Goal: Navigation & Orientation: Find specific page/section

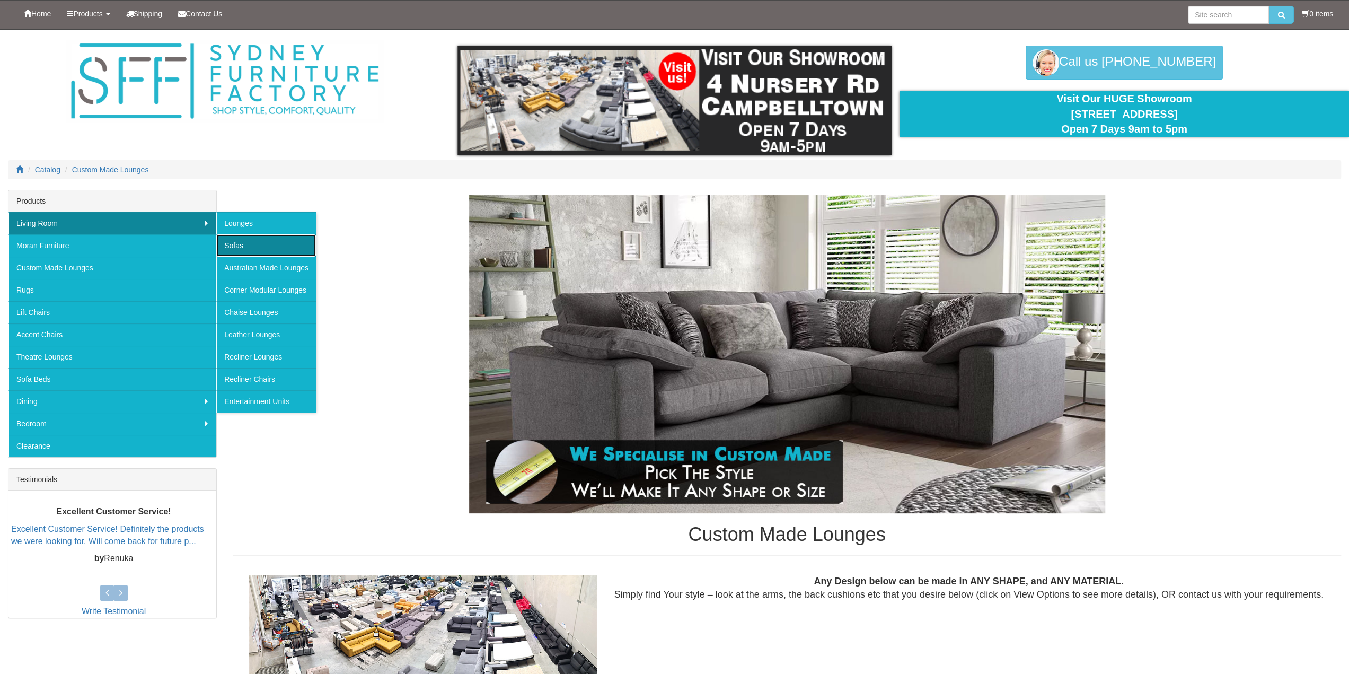
click at [259, 248] on link "Sofas" at bounding box center [266, 245] width 100 height 22
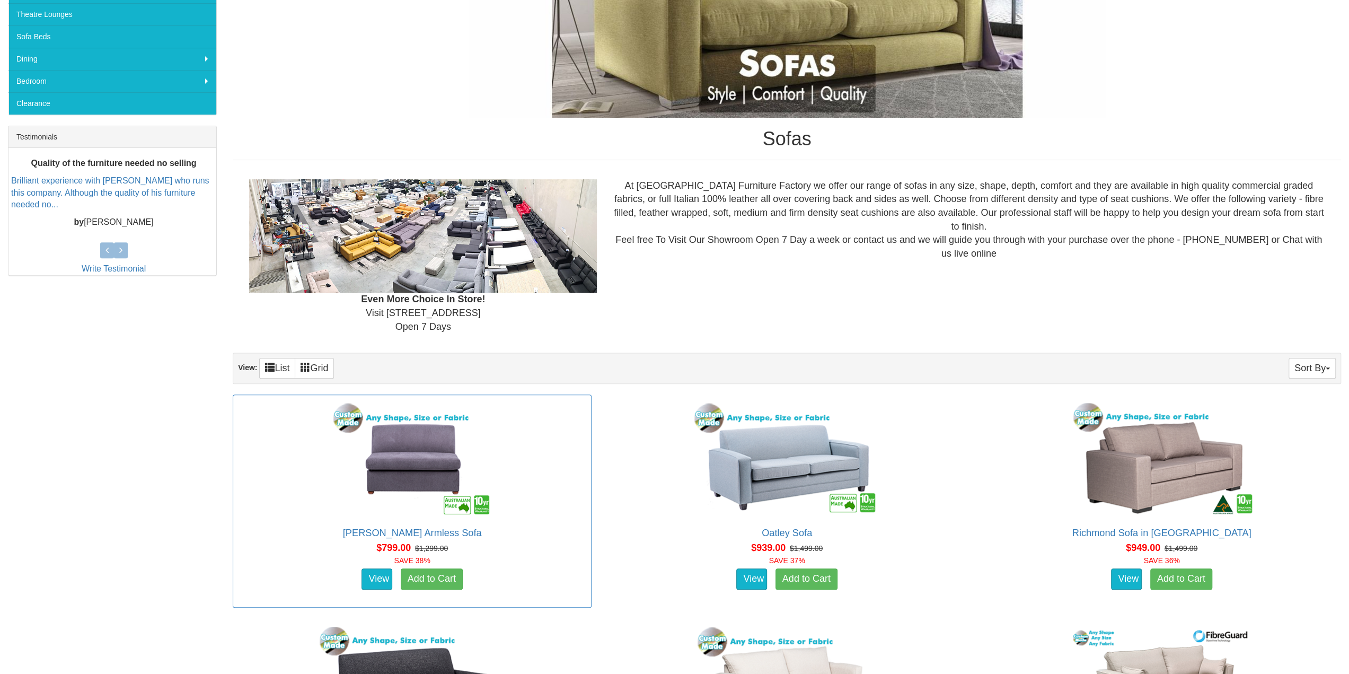
scroll to position [168, 0]
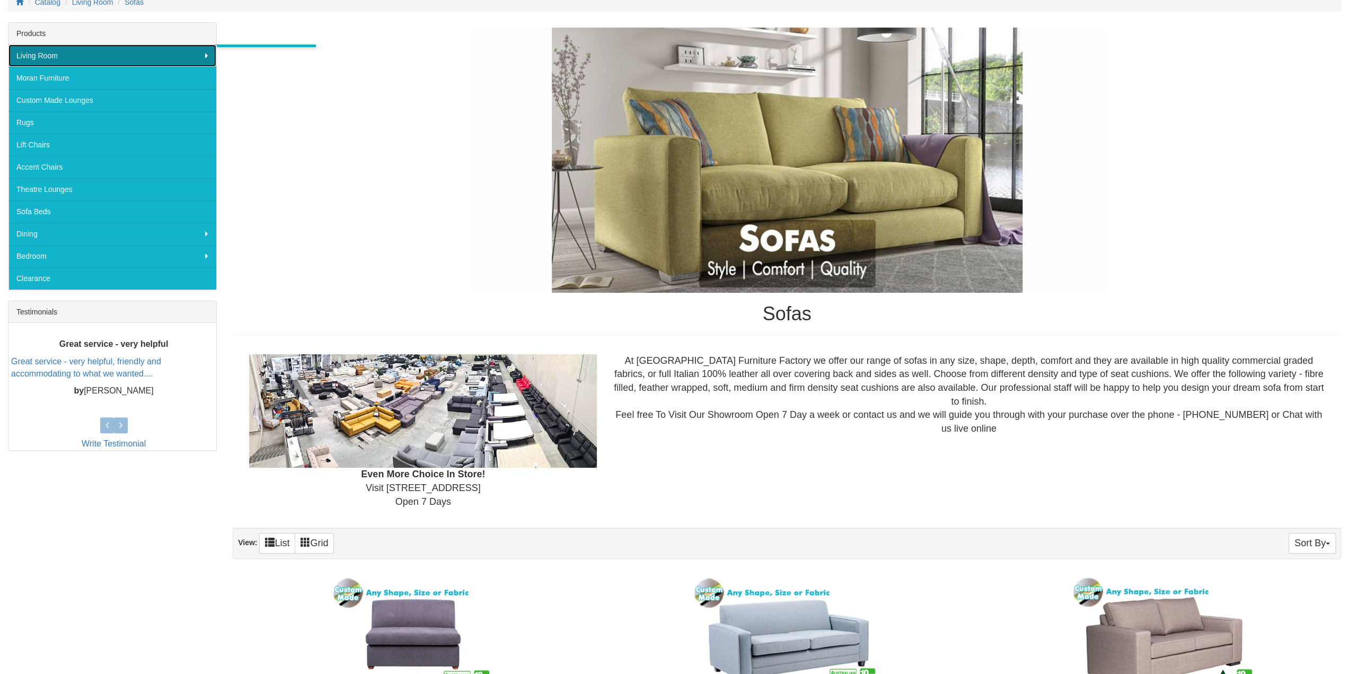
click at [209, 52] on link "Living Room" at bounding box center [112, 56] width 208 height 22
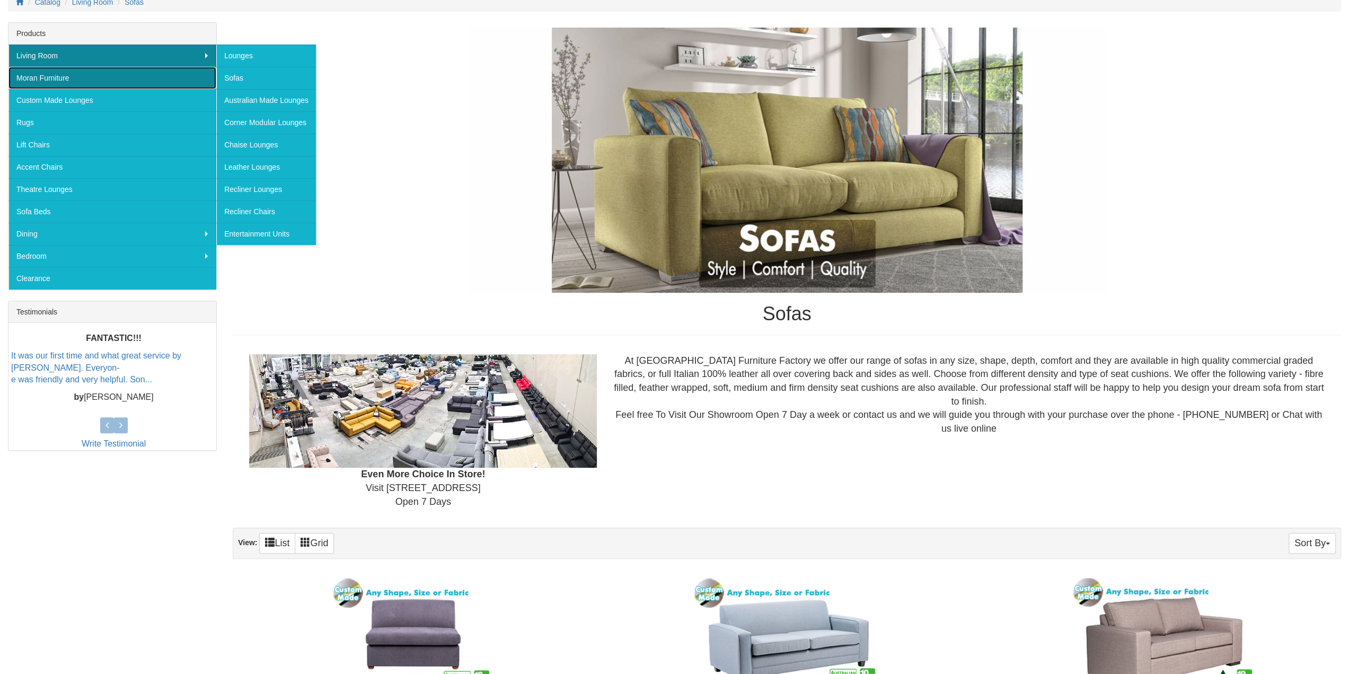
click at [146, 84] on link "Moran Furniture" at bounding box center [112, 78] width 208 height 22
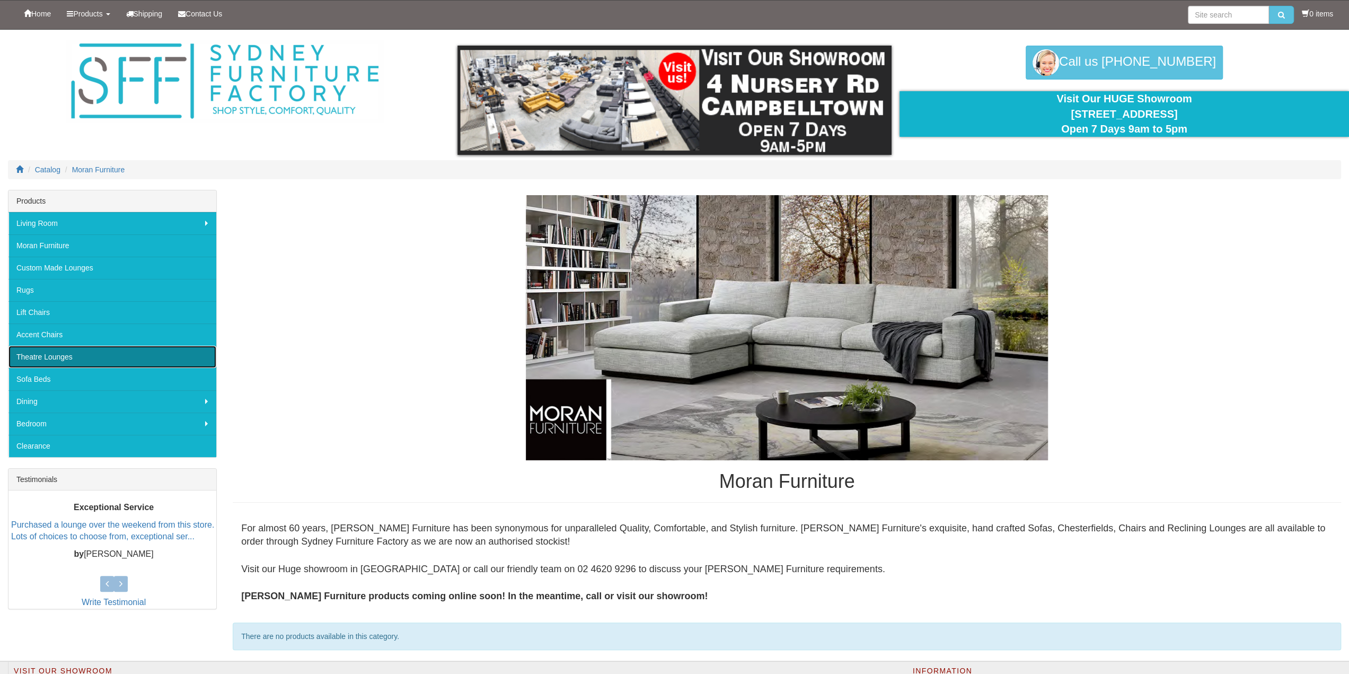
click at [53, 353] on link "Theatre Lounges" at bounding box center [112, 357] width 208 height 22
click at [30, 357] on link "Theatre Lounges" at bounding box center [112, 357] width 208 height 22
click at [33, 198] on div "Products" at bounding box center [112, 201] width 208 height 22
click at [20, 166] on icon at bounding box center [19, 168] width 7 height 7
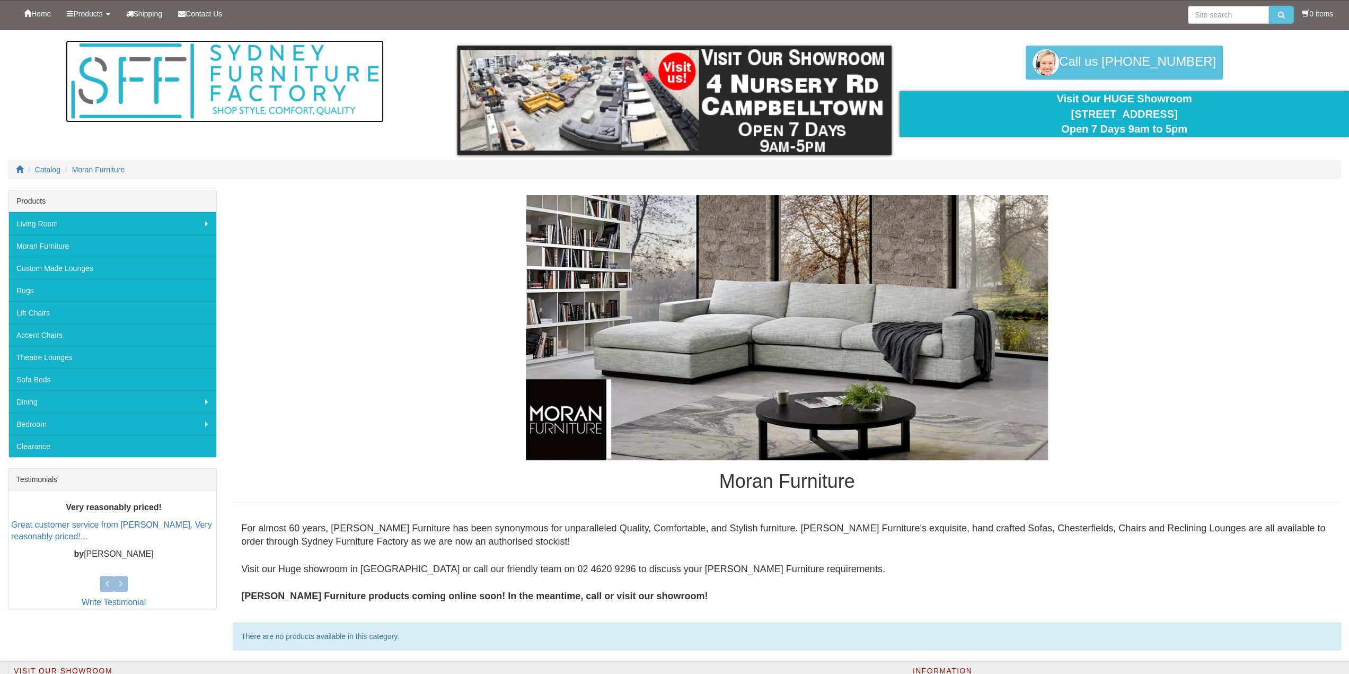
click at [111, 78] on img at bounding box center [225, 81] width 318 height 82
